Goal: Navigation & Orientation: Go to known website

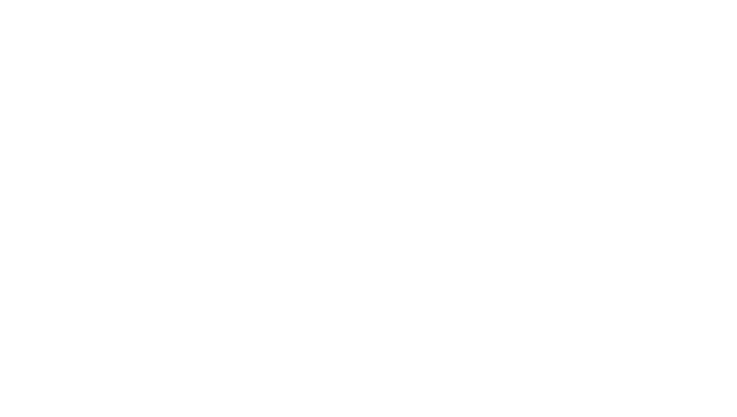
click at [369, 208] on div at bounding box center [368, 208] width 737 height 417
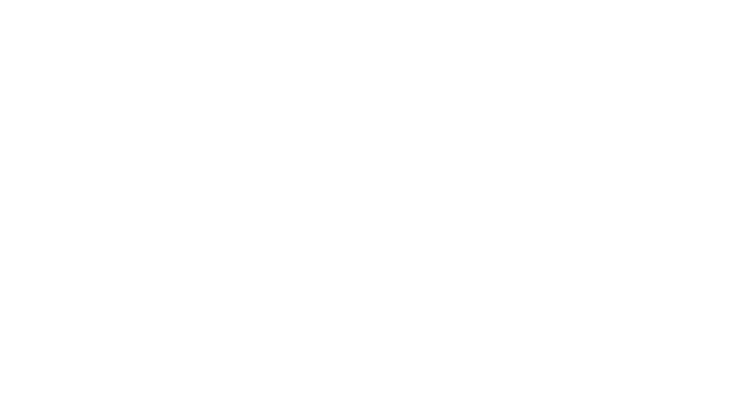
click at [369, 208] on div at bounding box center [368, 208] width 737 height 417
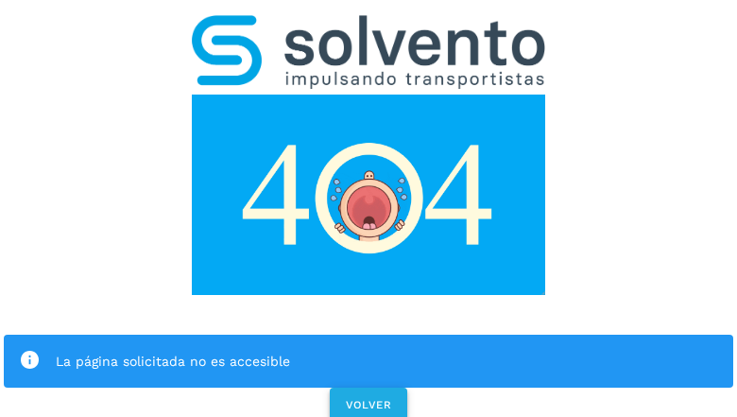
click at [368, 398] on span "VOLVER" at bounding box center [368, 404] width 47 height 13
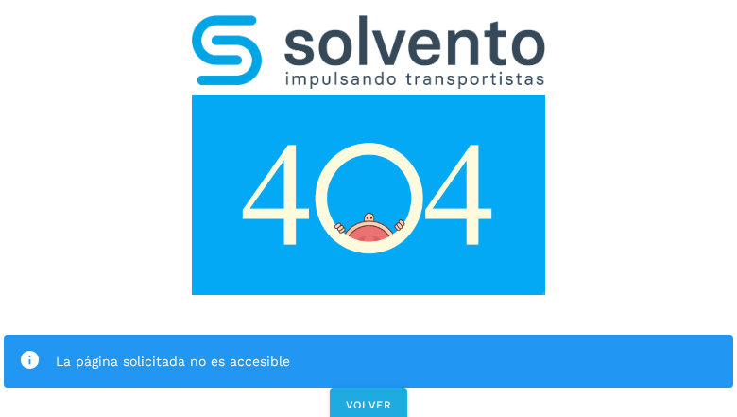
click at [369, 208] on div "La página solicitada no es accesible VOLVER" at bounding box center [368, 212] width 737 height 425
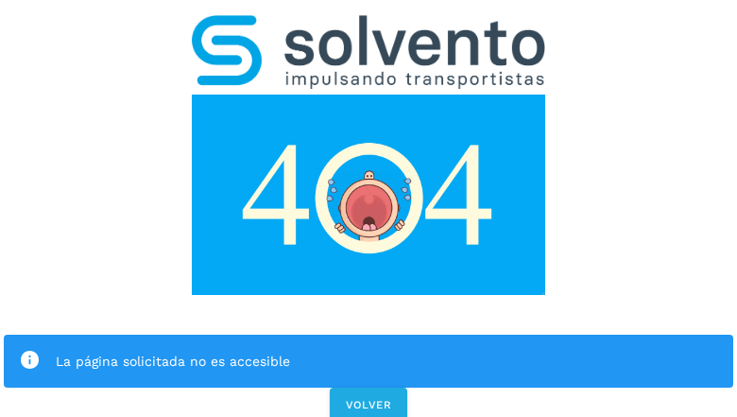
click at [369, 208] on div "La página solicitada no es accesible VOLVER" at bounding box center [368, 212] width 737 height 425
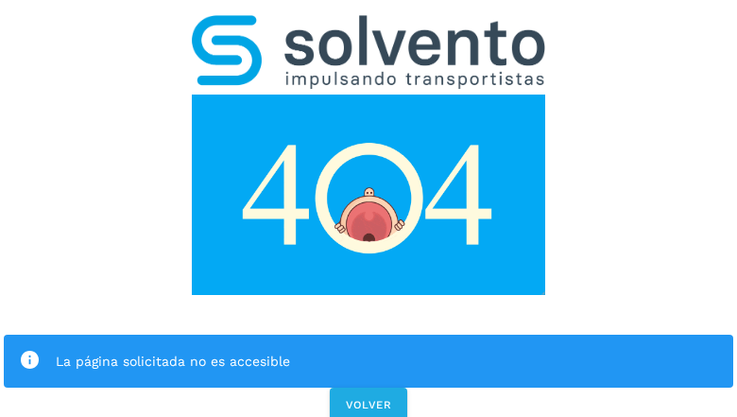
click at [369, 208] on div "La página solicitada no es accesible VOLVER" at bounding box center [368, 212] width 737 height 425
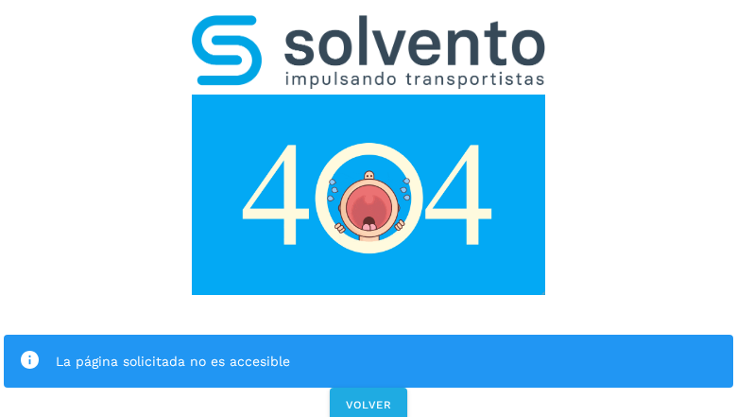
click at [369, 335] on div "La página solicitada no es accesible" at bounding box center [369, 361] width 730 height 53
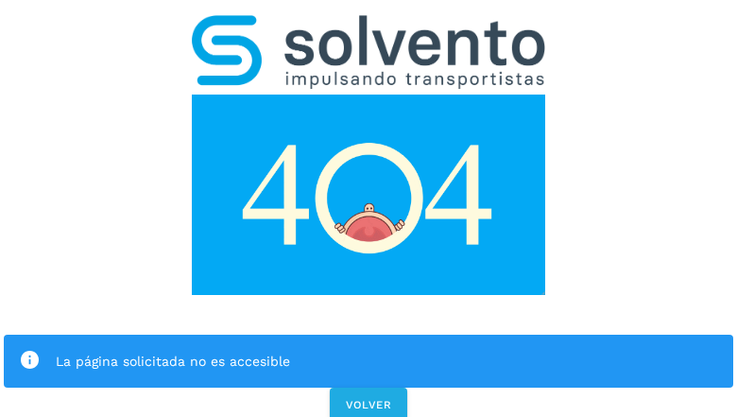
click at [369, 95] on img at bounding box center [368, 195] width 353 height 200
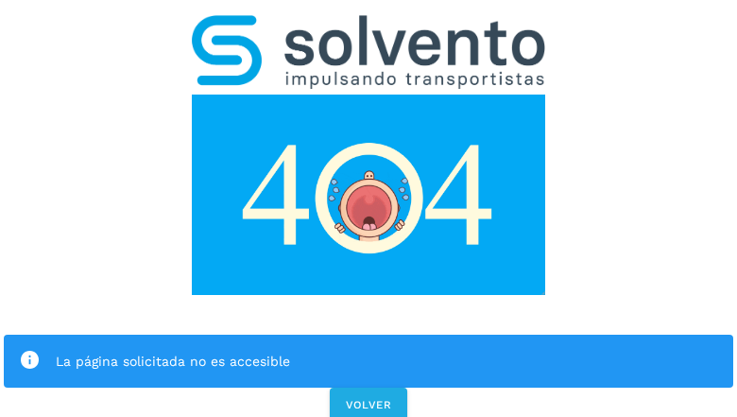
click at [369, 95] on img at bounding box center [368, 195] width 353 height 200
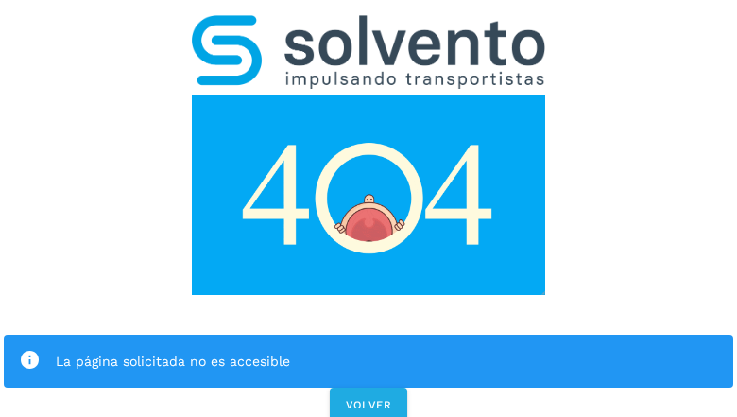
click at [369, 25] on img at bounding box center [368, 52] width 353 height 74
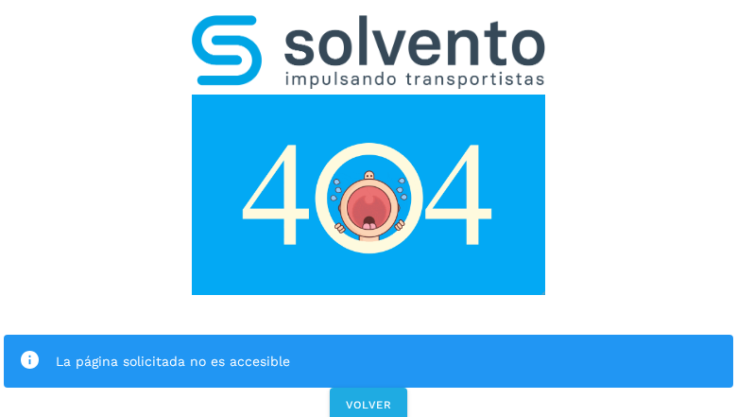
click at [369, 95] on img at bounding box center [368, 195] width 353 height 200
click at [369, 350] on div "La página solicitada no es accesible" at bounding box center [387, 361] width 663 height 23
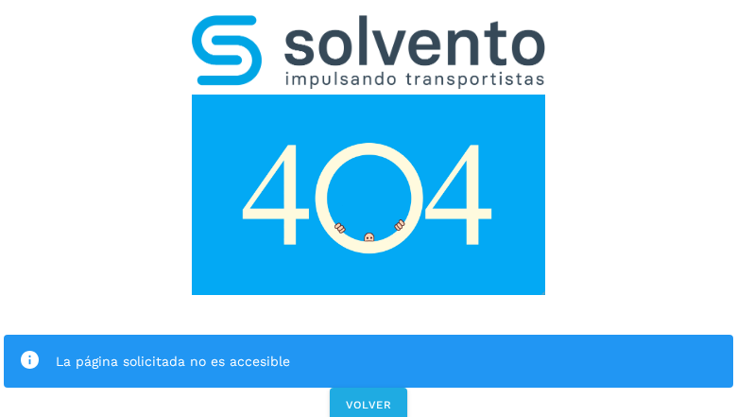
click at [369, 350] on div "La página solicitada no es accesible" at bounding box center [387, 361] width 663 height 23
click at [29, 350] on icon at bounding box center [30, 361] width 22 height 22
click at [387, 350] on div "La página solicitada no es accesible" at bounding box center [387, 361] width 663 height 23
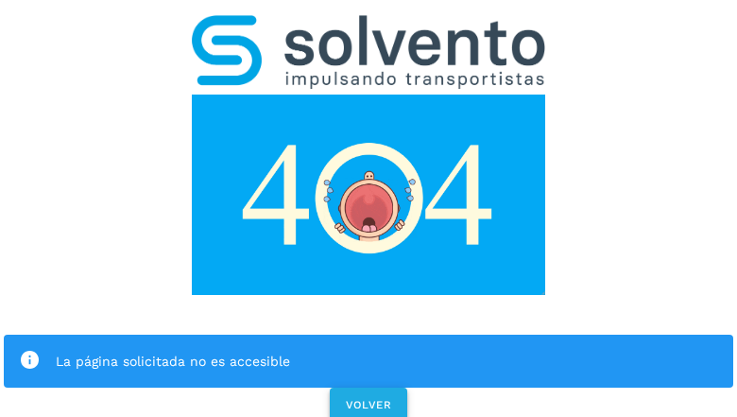
click at [369, 398] on span "VOLVER" at bounding box center [368, 404] width 47 height 13
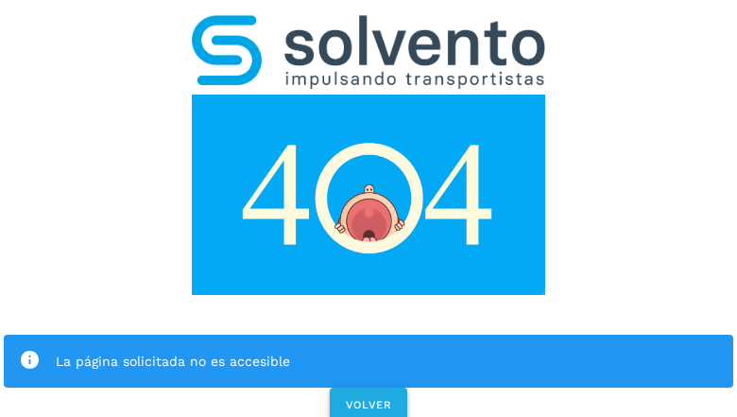
click at [368, 398] on span "VOLVER" at bounding box center [368, 404] width 47 height 13
click at [369, 208] on div "La página solicitada no es accesible VOLVER" at bounding box center [368, 212] width 737 height 425
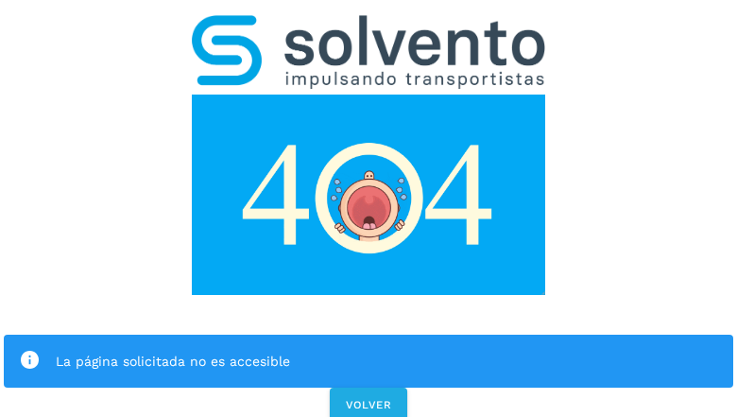
click at [369, 208] on div "La página solicitada no es accesible VOLVER" at bounding box center [368, 212] width 737 height 425
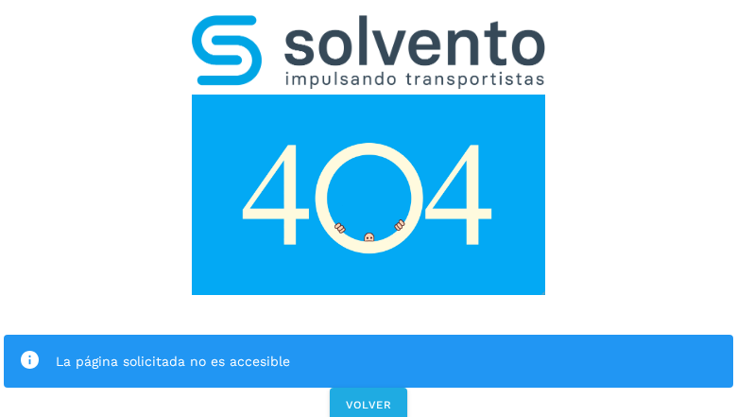
click at [369, 208] on div "La página solicitada no es accesible VOLVER" at bounding box center [368, 212] width 737 height 425
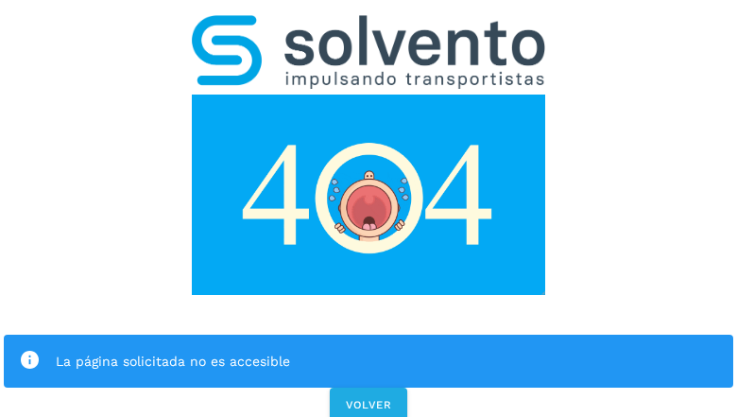
click at [369, 208] on div "La página solicitada no es accesible VOLVER" at bounding box center [368, 212] width 737 height 425
click at [369, 335] on div "La página solicitada no es accesible" at bounding box center [369, 361] width 730 height 53
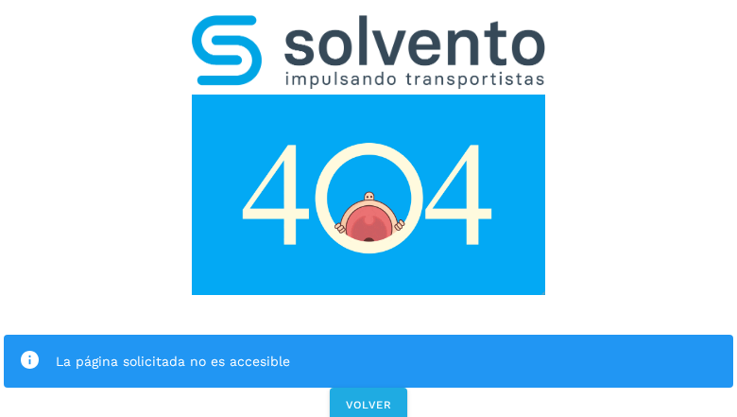
click at [369, 95] on img at bounding box center [368, 195] width 353 height 200
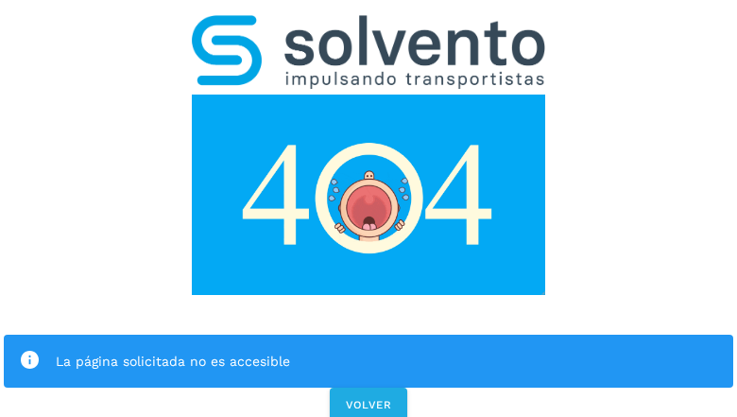
click at [369, 95] on img at bounding box center [368, 195] width 353 height 200
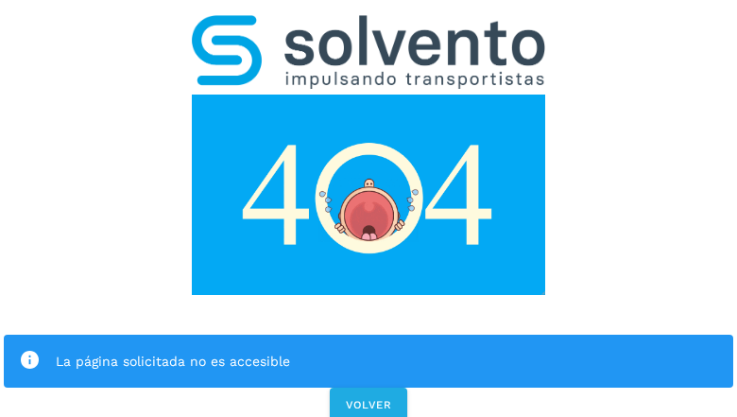
click at [369, 25] on img at bounding box center [368, 52] width 353 height 74
click at [369, 95] on img at bounding box center [368, 195] width 353 height 200
click at [369, 350] on div "La página solicitada no es accesible" at bounding box center [387, 361] width 663 height 23
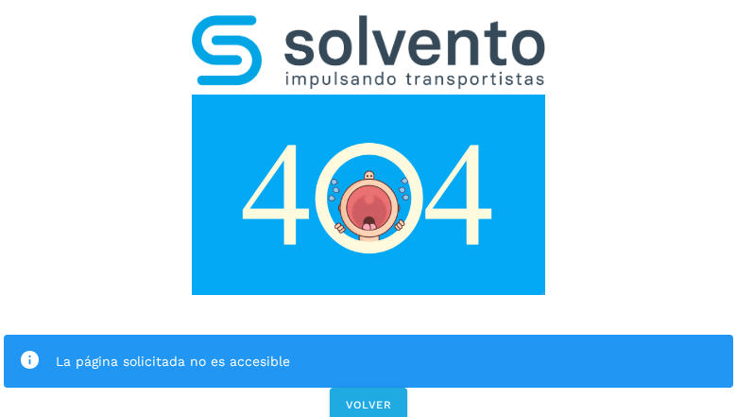
click at [369, 350] on div "La página solicitada no es accesible" at bounding box center [387, 361] width 663 height 23
click at [29, 350] on icon at bounding box center [30, 361] width 22 height 22
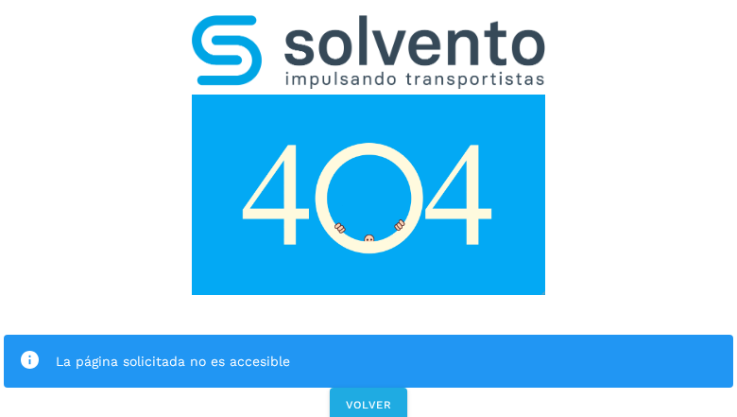
click at [387, 350] on div "La página solicitada no es accesible" at bounding box center [387, 361] width 663 height 23
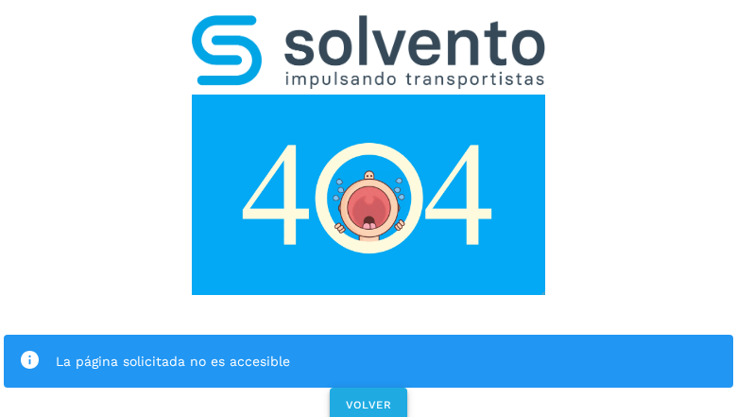
click at [369, 398] on span "VOLVER" at bounding box center [368, 404] width 47 height 13
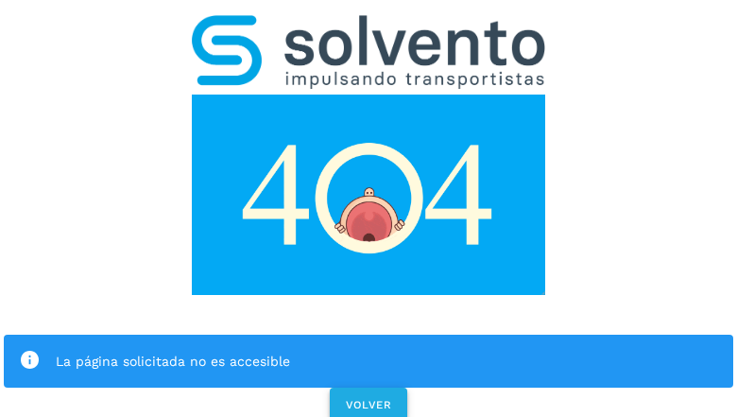
click at [368, 398] on span "VOLVER" at bounding box center [368, 404] width 47 height 13
click at [369, 208] on div "La página solicitada no es accesible VOLVER" at bounding box center [368, 212] width 737 height 425
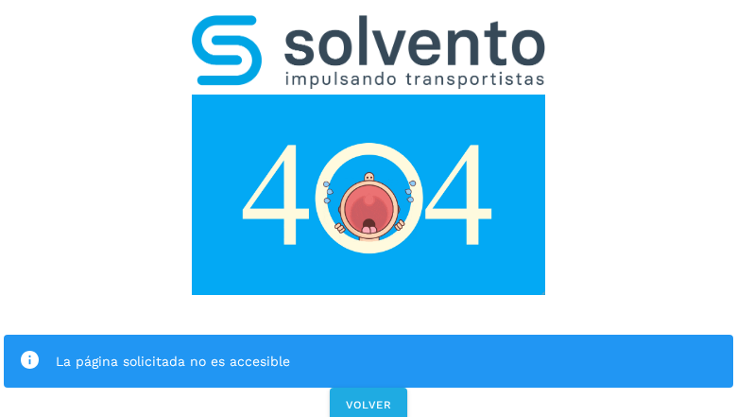
click at [369, 208] on div "La página solicitada no es accesible VOLVER" at bounding box center [368, 212] width 737 height 425
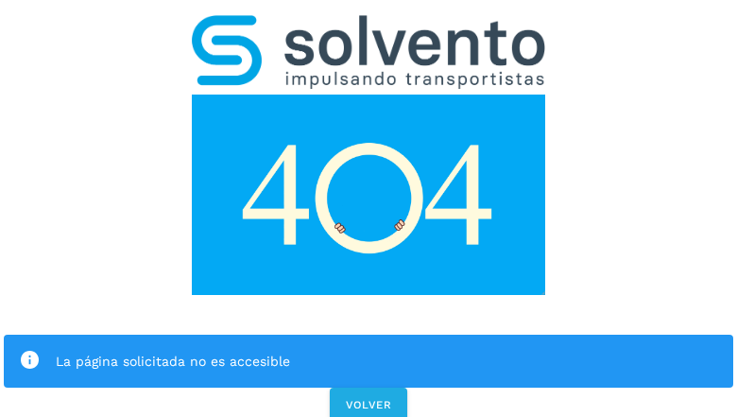
click at [369, 335] on div "La página solicitada no es accesible" at bounding box center [369, 361] width 730 height 53
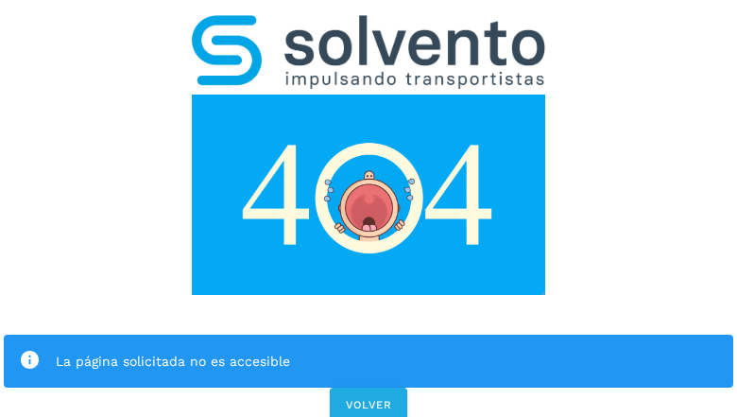
click at [369, 95] on img at bounding box center [368, 195] width 353 height 200
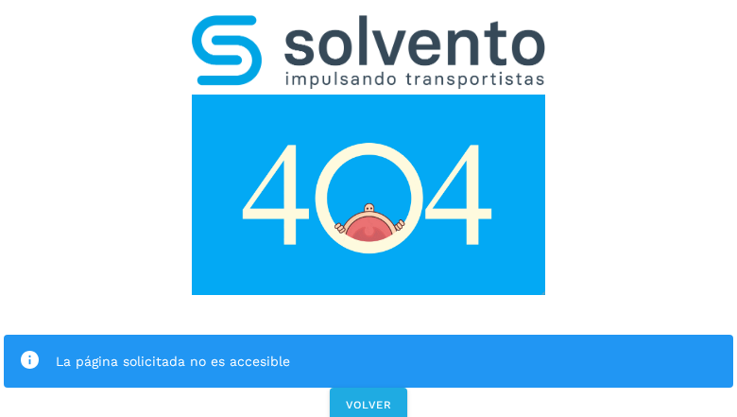
click at [369, 95] on img at bounding box center [368, 195] width 353 height 200
click at [369, 25] on img at bounding box center [368, 52] width 353 height 74
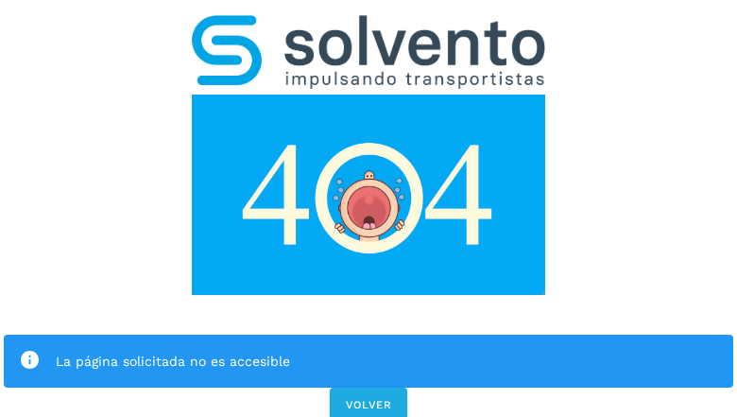
click at [369, 95] on img at bounding box center [368, 195] width 353 height 200
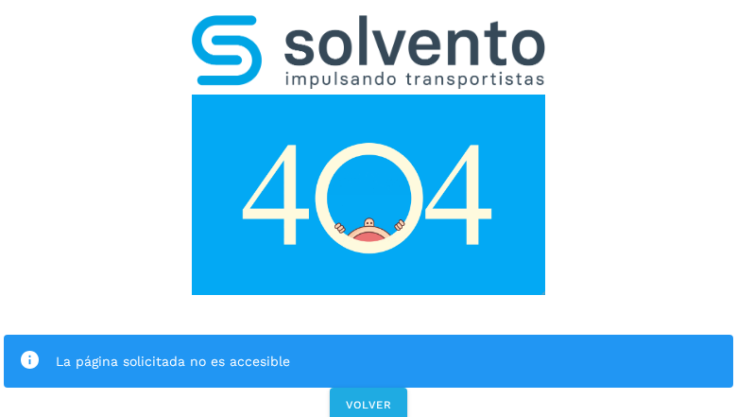
click at [369, 350] on div "La página solicitada no es accesible" at bounding box center [387, 361] width 663 height 23
click at [29, 350] on icon at bounding box center [30, 361] width 22 height 22
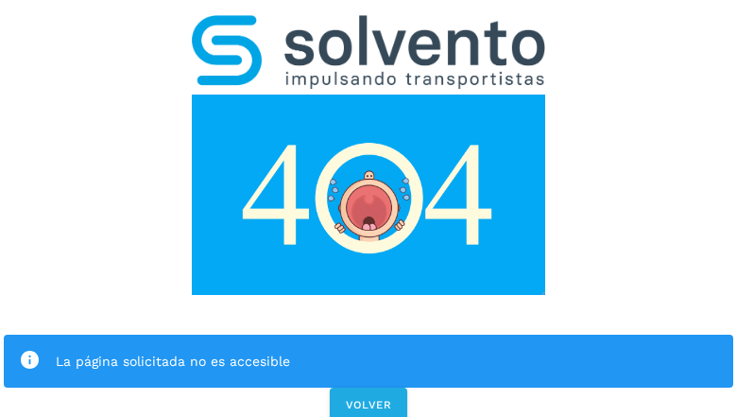
click at [387, 350] on div "La página solicitada no es accesible" at bounding box center [387, 361] width 663 height 23
click at [369, 398] on span "VOLVER" at bounding box center [368, 404] width 47 height 13
click at [368, 398] on span "VOLVER" at bounding box center [368, 404] width 47 height 13
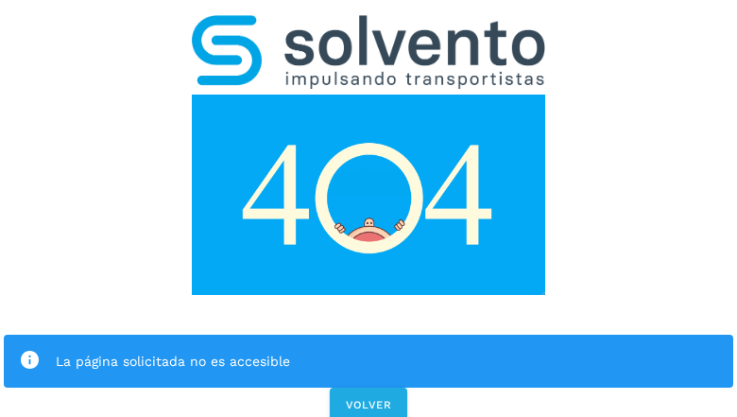
click at [369, 208] on div "La página solicitada no es accesible VOLVER" at bounding box center [368, 212] width 737 height 425
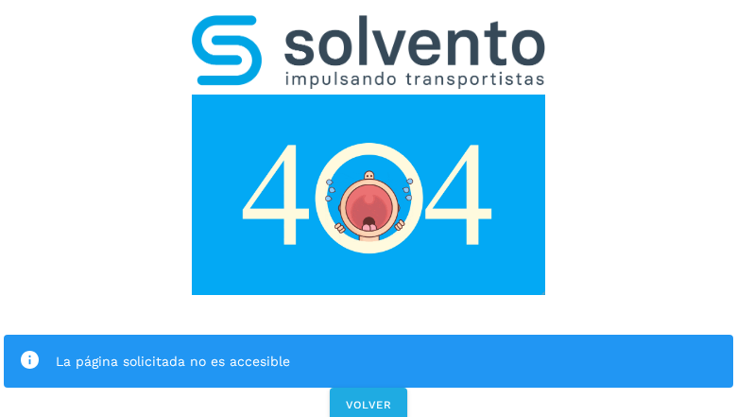
click at [369, 208] on div "La página solicitada no es accesible VOLVER" at bounding box center [368, 212] width 737 height 425
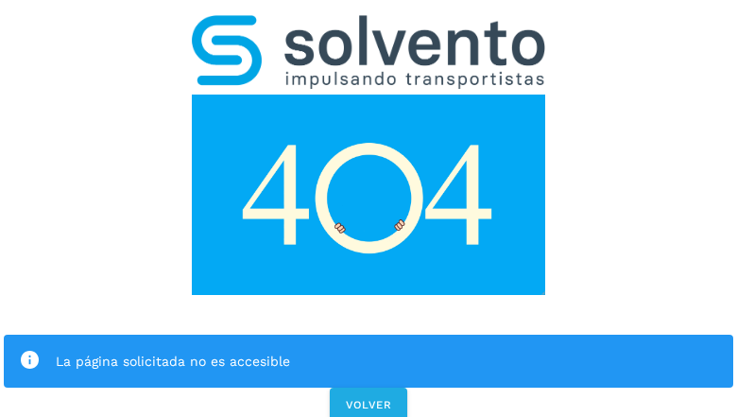
click at [369, 208] on div "La página solicitada no es accesible VOLVER" at bounding box center [368, 212] width 737 height 425
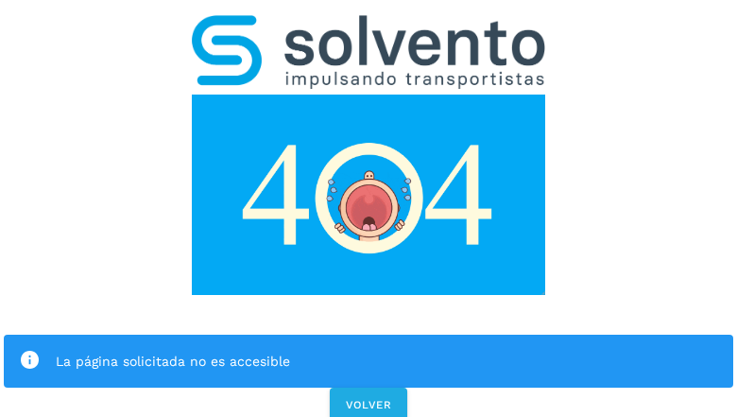
click at [369, 335] on div "La página solicitada no es accesible" at bounding box center [369, 361] width 730 height 53
click at [369, 95] on img at bounding box center [368, 195] width 353 height 200
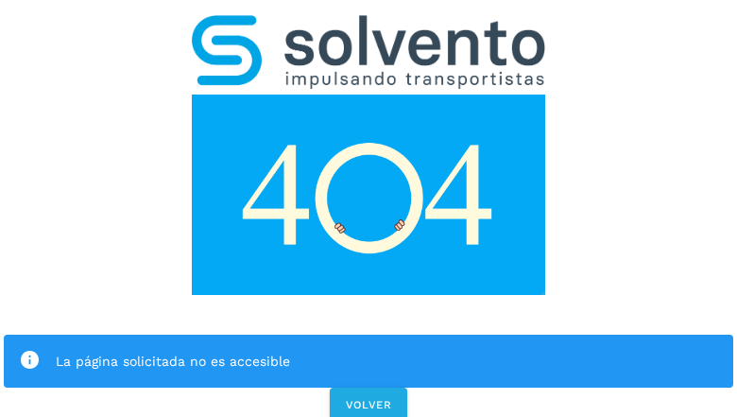
click at [369, 95] on img at bounding box center [368, 195] width 353 height 200
click at [369, 25] on img at bounding box center [368, 52] width 353 height 74
click at [369, 95] on img at bounding box center [368, 195] width 353 height 200
click at [369, 350] on div "La página solicitada no es accesible" at bounding box center [387, 361] width 663 height 23
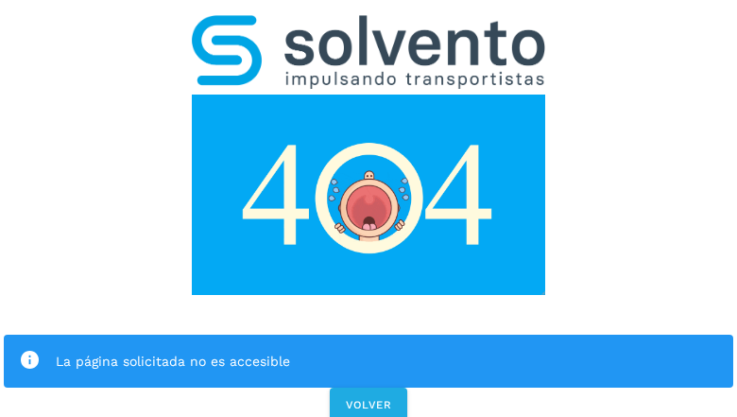
click at [369, 350] on div "La página solicitada no es accesible" at bounding box center [387, 361] width 663 height 23
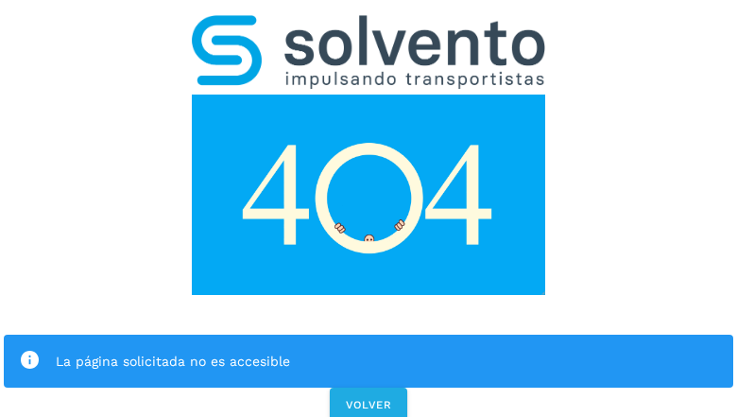
click at [29, 350] on icon at bounding box center [30, 361] width 22 height 22
click at [387, 350] on div "La página solicitada no es accesible" at bounding box center [387, 361] width 663 height 23
click at [369, 398] on span "VOLVER" at bounding box center [368, 404] width 47 height 13
